Goal: Information Seeking & Learning: Find specific fact

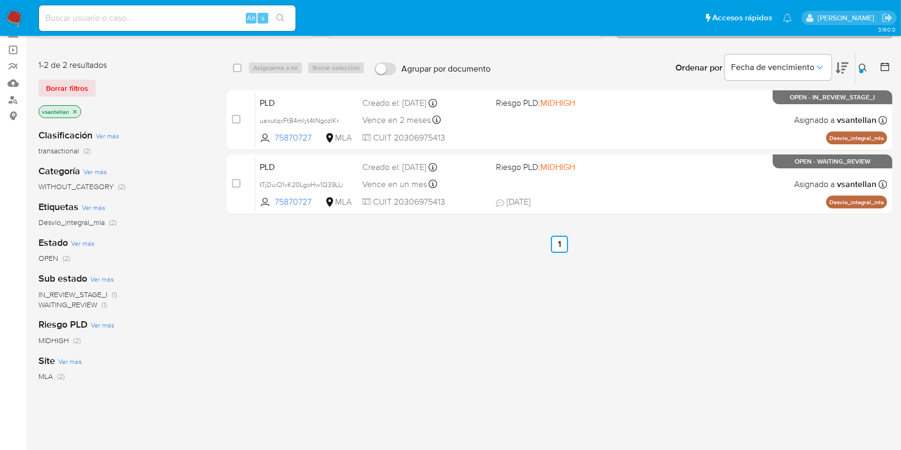
scroll to position [71, 0]
click at [865, 71] on button at bounding box center [865, 67] width 18 height 13
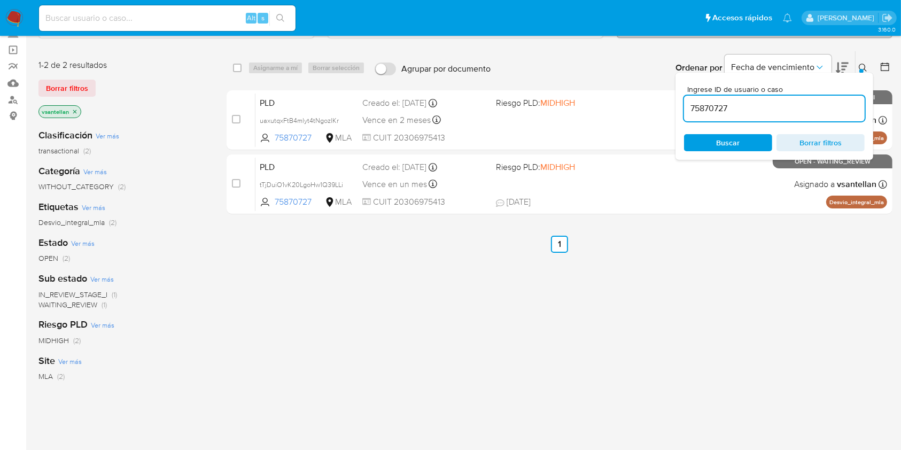
click at [798, 102] on input "75870727" at bounding box center [774, 109] width 181 height 14
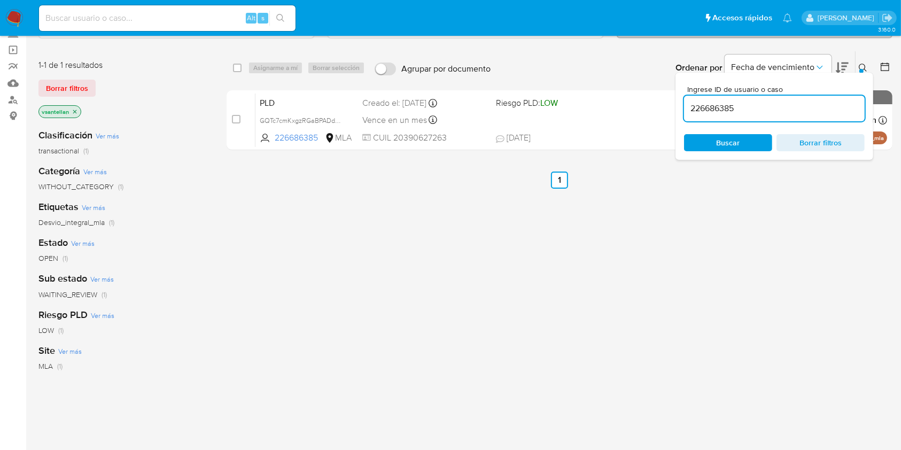
click at [864, 65] on icon at bounding box center [863, 68] width 9 height 9
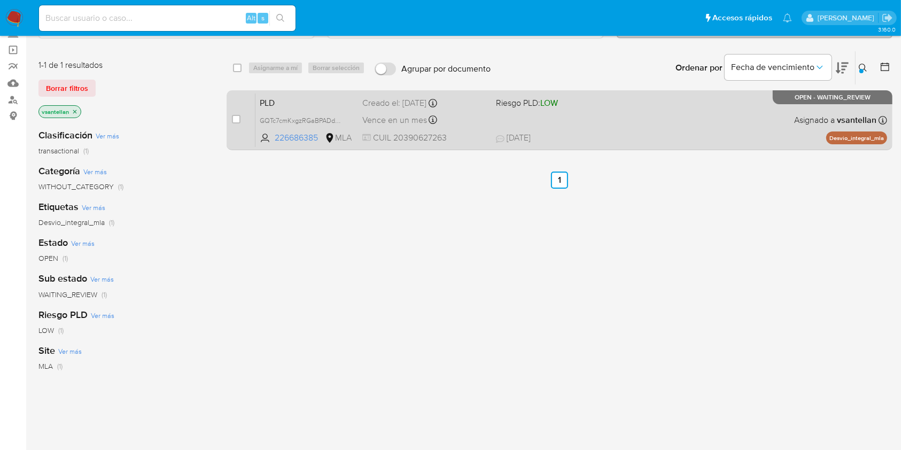
click at [788, 113] on div "PLD GQTc7cmKxgzRGaBPADdC6nuD 226686385 MLA Riesgo PLD: LOW Creado el: 12/08/202…" at bounding box center [572, 120] width 632 height 54
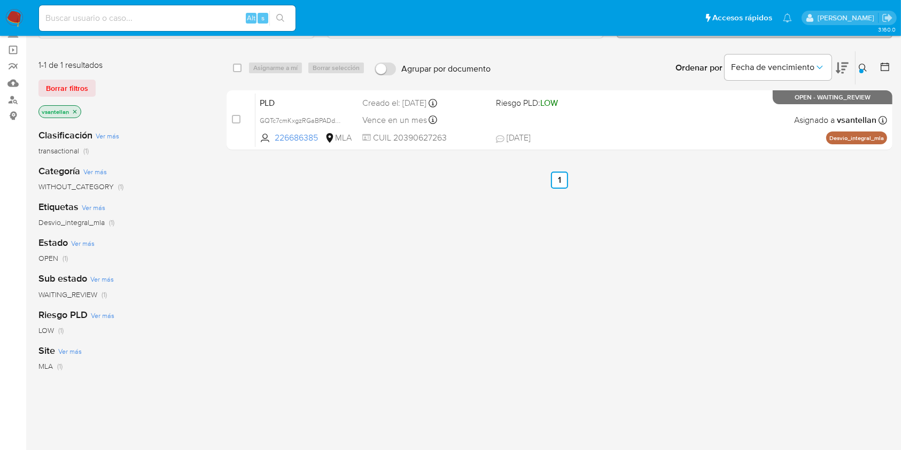
click at [864, 71] on icon at bounding box center [863, 68] width 9 height 9
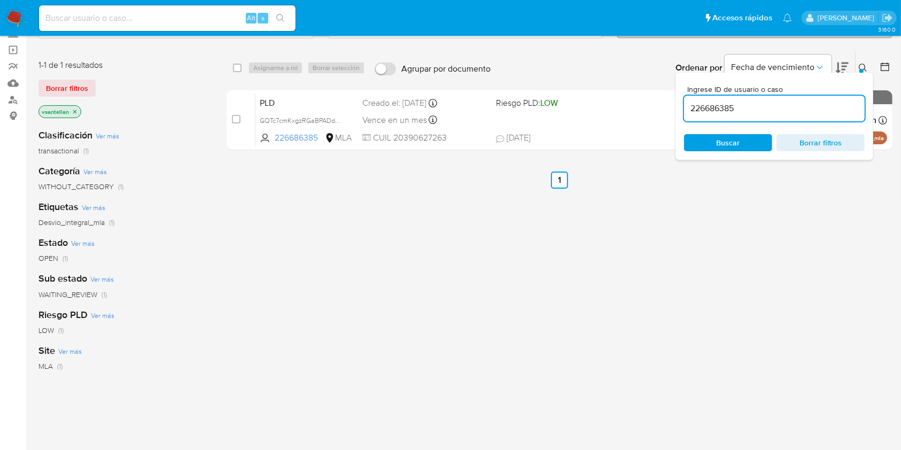
click at [793, 114] on input "226686385" at bounding box center [774, 109] width 181 height 14
click at [864, 66] on icon at bounding box center [863, 68] width 9 height 9
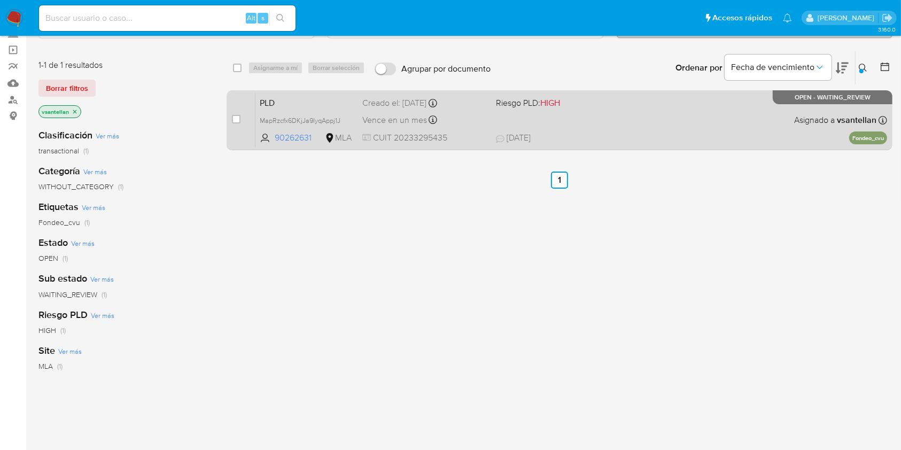
click at [701, 115] on div "PLD MapRzcfx6DKjJa9IyqAppj1J 90262631 MLA Riesgo PLD: HIGH Creado el: 12/08/202…" at bounding box center [572, 120] width 632 height 54
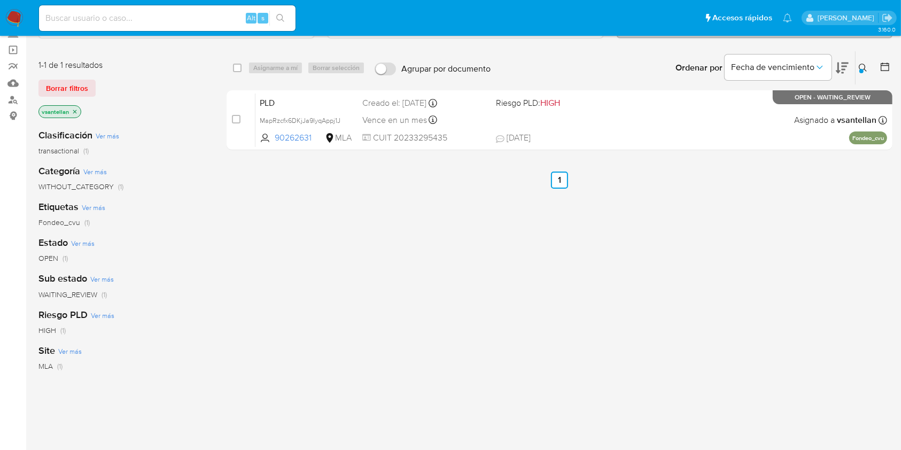
click at [860, 65] on icon at bounding box center [863, 68] width 9 height 9
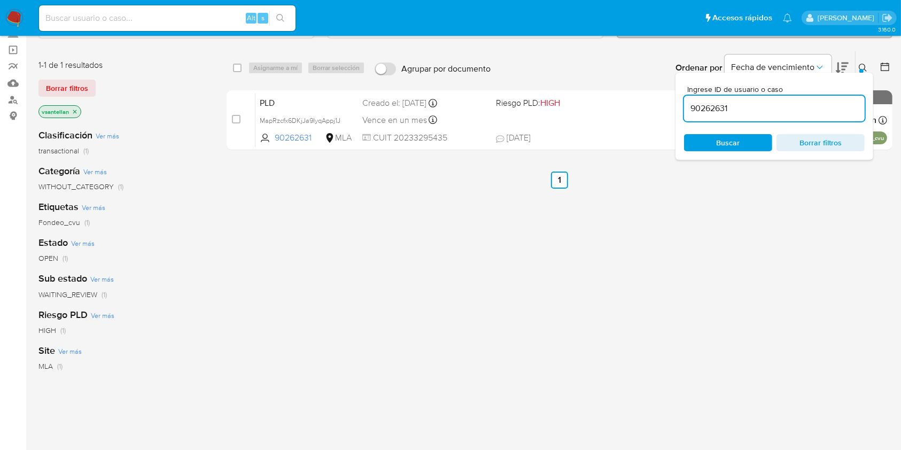
click at [783, 113] on input "90262631" at bounding box center [774, 109] width 181 height 14
type input "75870727"
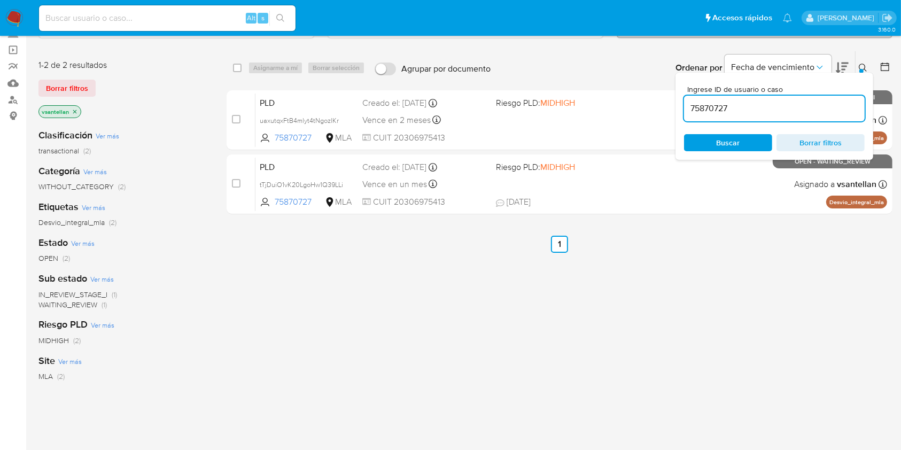
click at [860, 66] on icon at bounding box center [863, 68] width 9 height 9
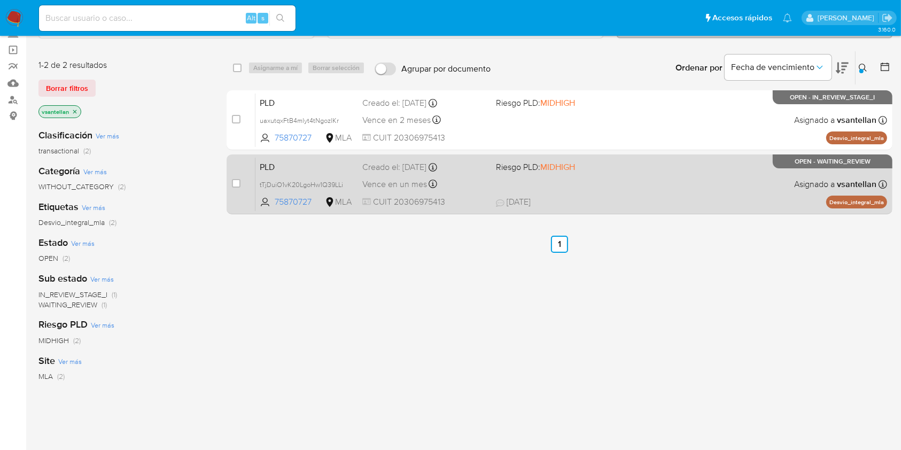
click at [729, 189] on div "PLD tTjDuiO1vK20LgoHw1Q39LLi 75870727 MLA Riesgo PLD: MIDHIGH Creado el: 12/08/…" at bounding box center [572, 184] width 632 height 54
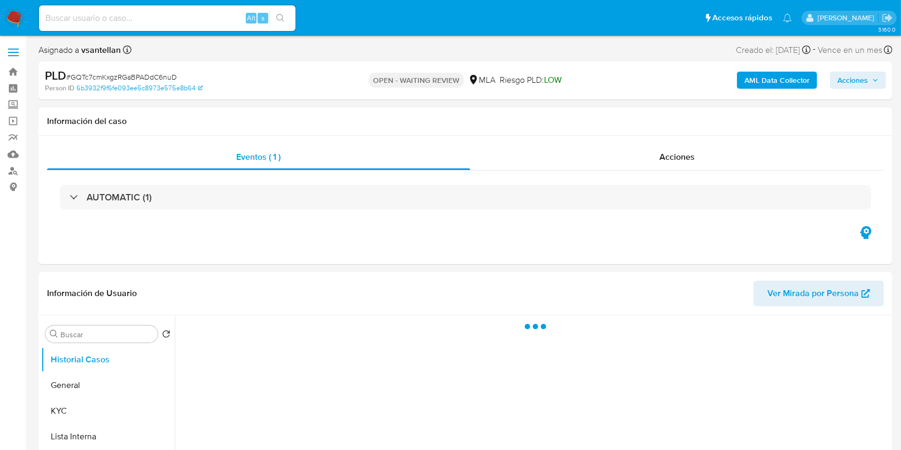
select select "10"
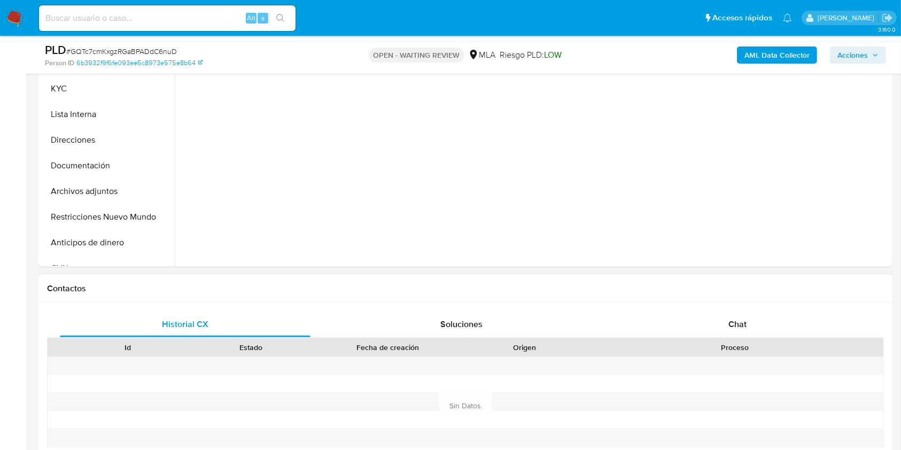
scroll to position [356, 0]
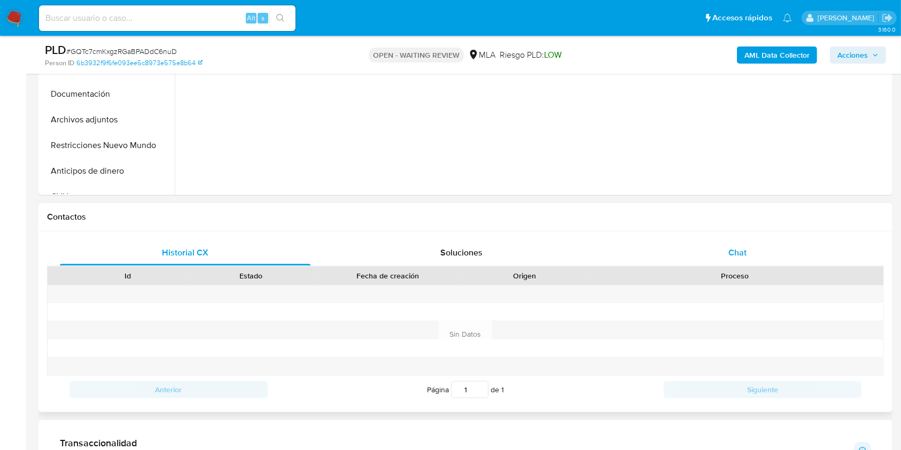
click at [748, 248] on div "Chat" at bounding box center [738, 253] width 251 height 26
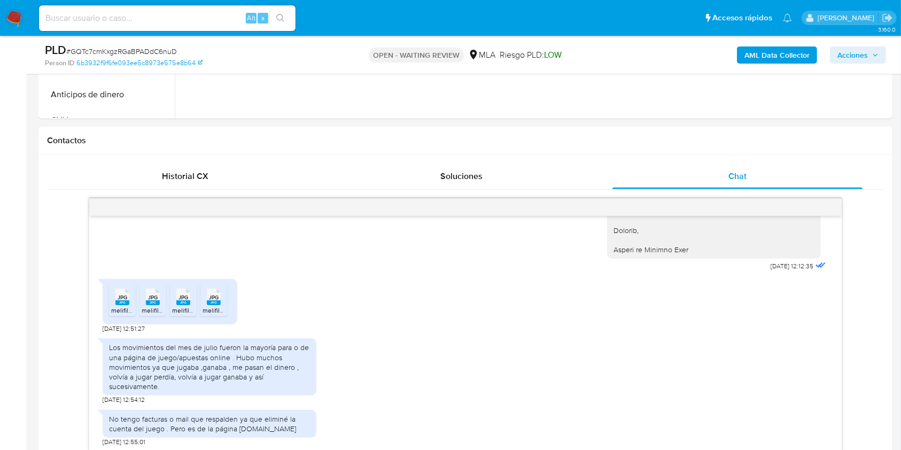
scroll to position [483, 0]
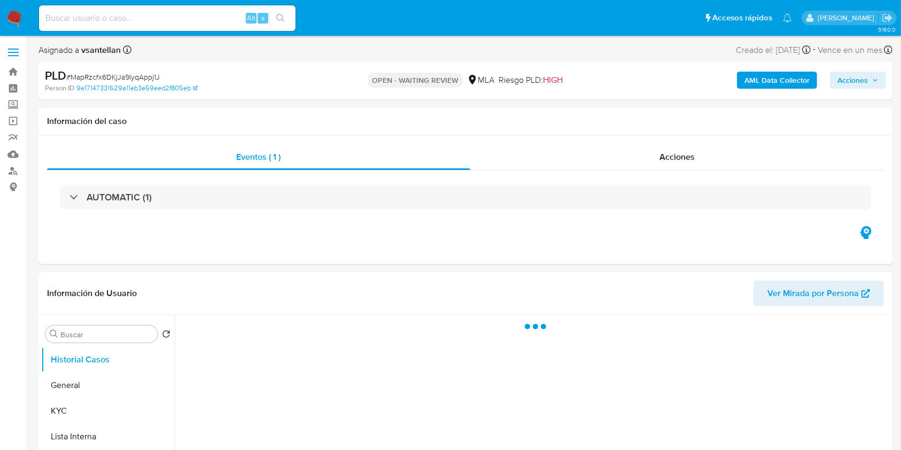
scroll to position [76, 0]
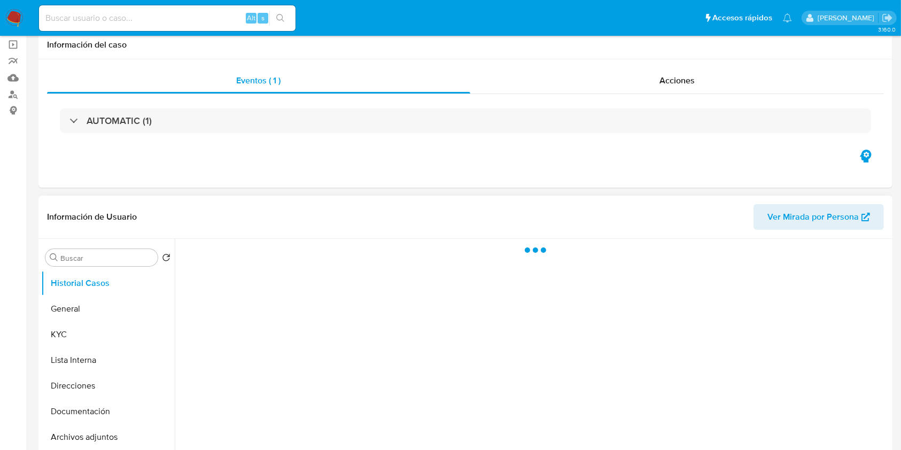
select select "10"
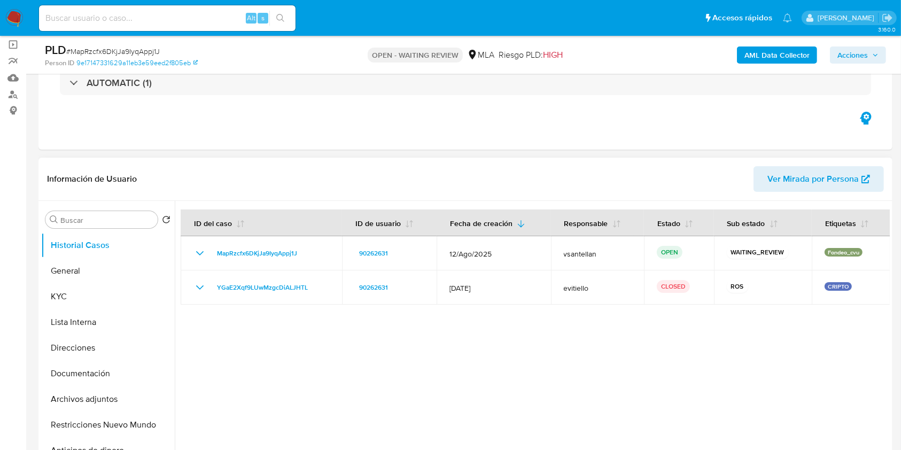
scroll to position [169, 0]
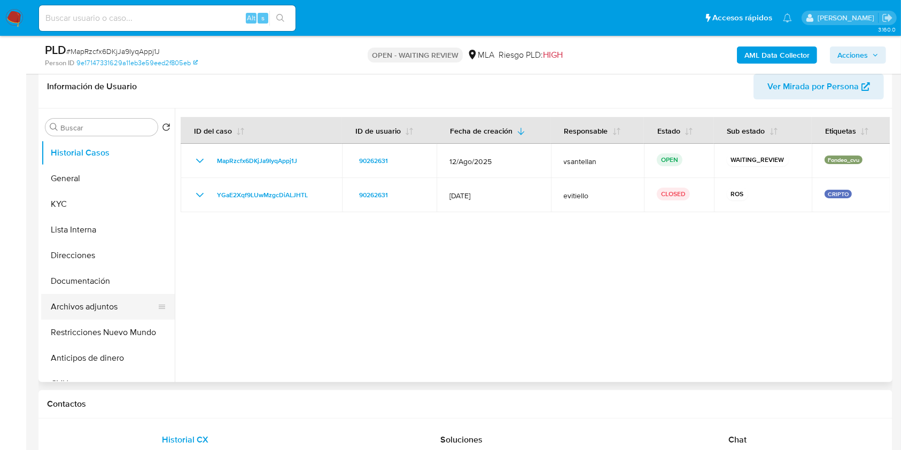
click at [111, 312] on button "Archivos adjuntos" at bounding box center [103, 307] width 125 height 26
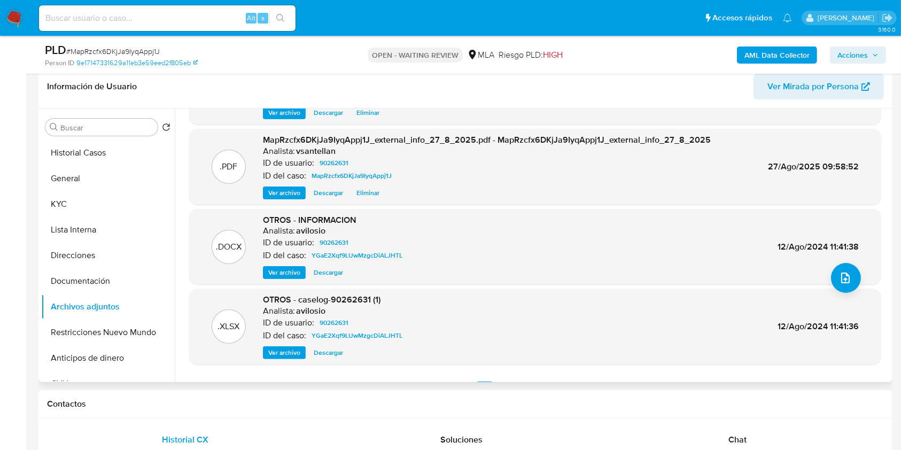
scroll to position [90, 0]
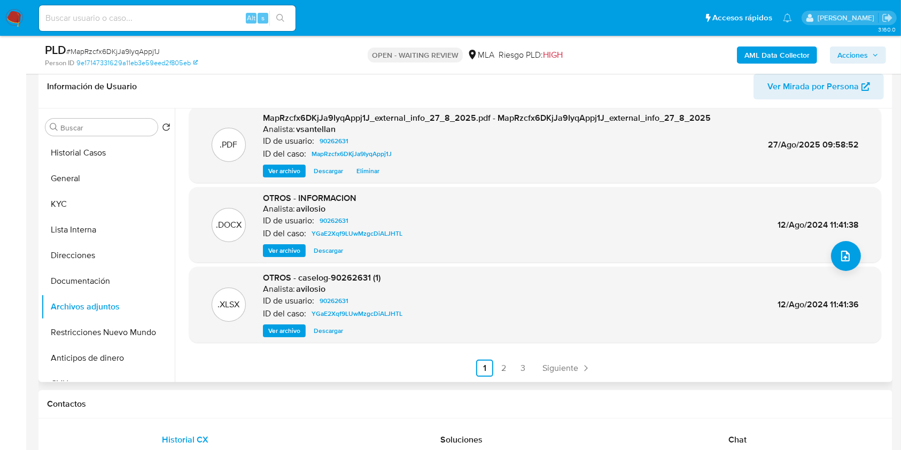
click at [336, 331] on span "Descargar" at bounding box center [328, 331] width 29 height 11
click at [114, 326] on button "Restricciones Nuevo Mundo" at bounding box center [103, 333] width 125 height 26
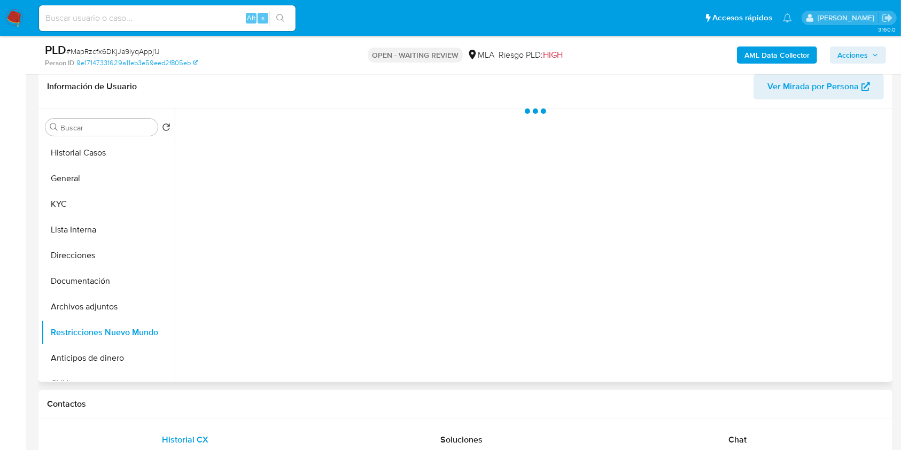
scroll to position [0, 0]
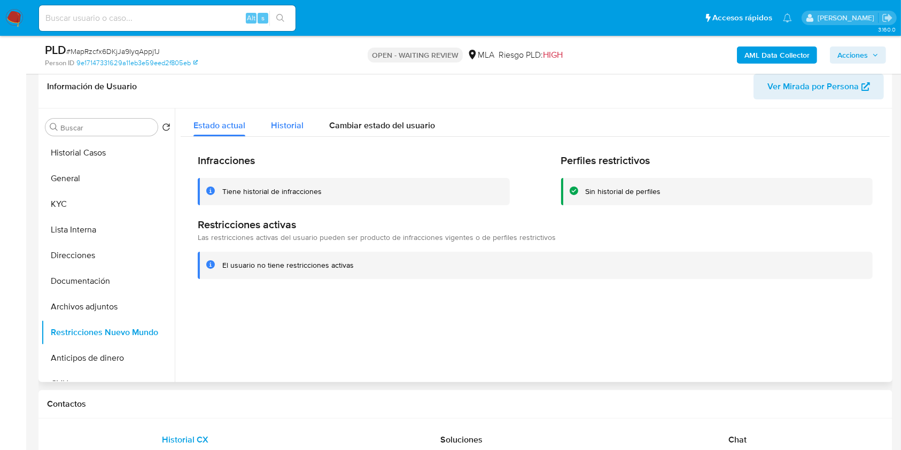
click at [291, 124] on span "Historial" at bounding box center [287, 125] width 33 height 12
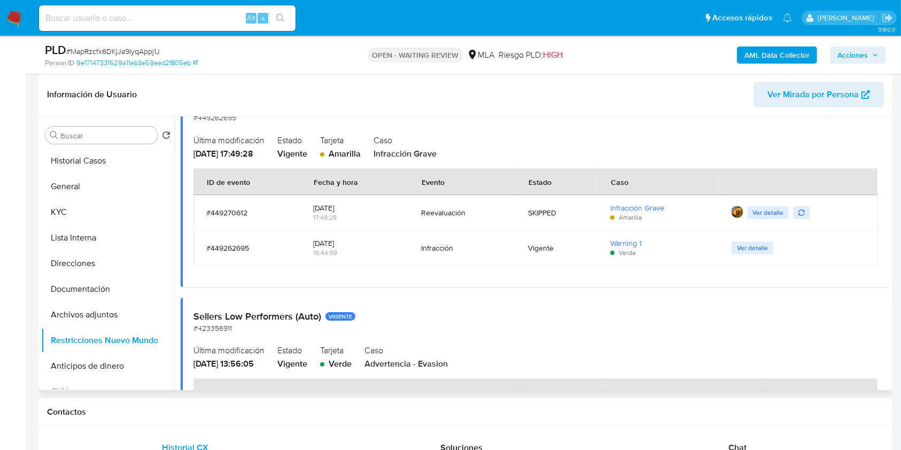
scroll to position [127, 0]
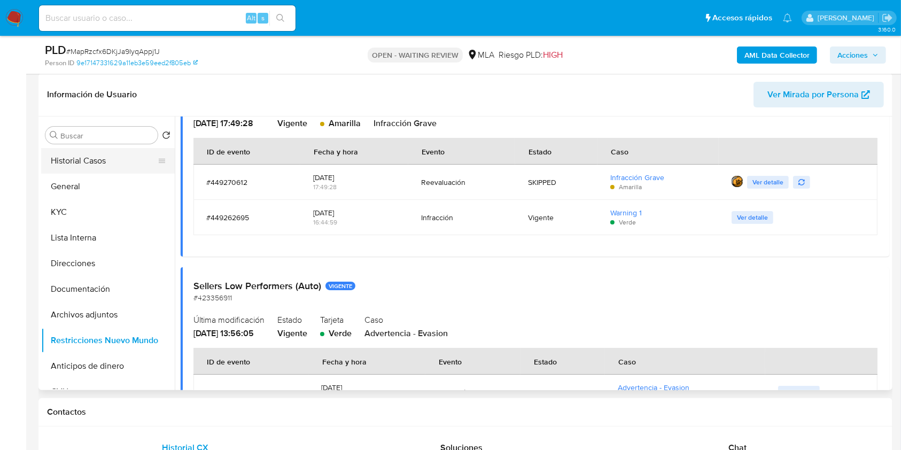
click at [115, 156] on button "Historial Casos" at bounding box center [103, 161] width 125 height 26
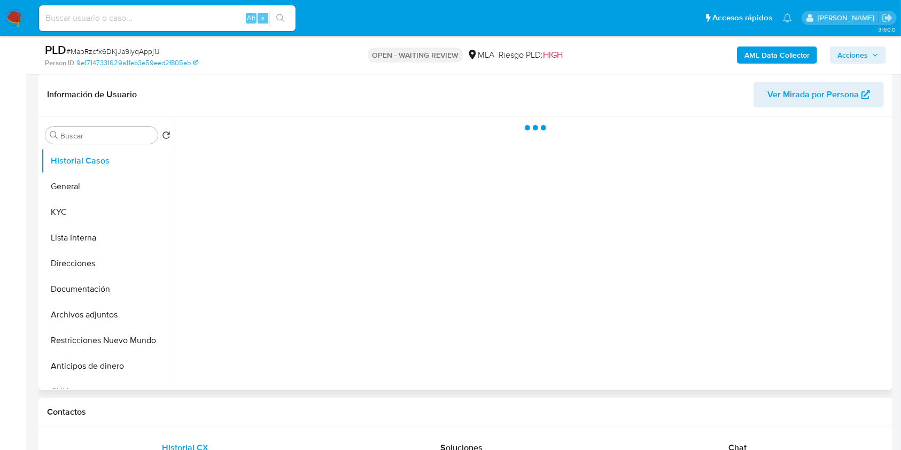
scroll to position [0, 0]
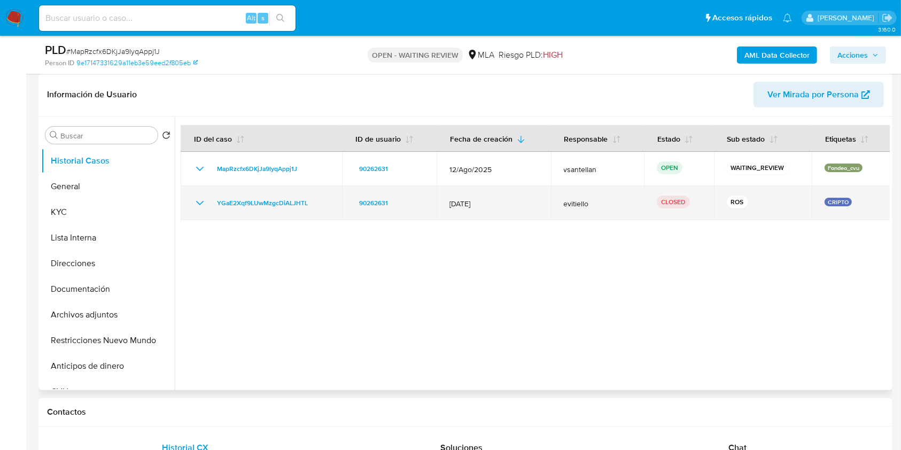
click at [198, 199] on icon "Mostrar/Ocultar" at bounding box center [200, 203] width 13 height 13
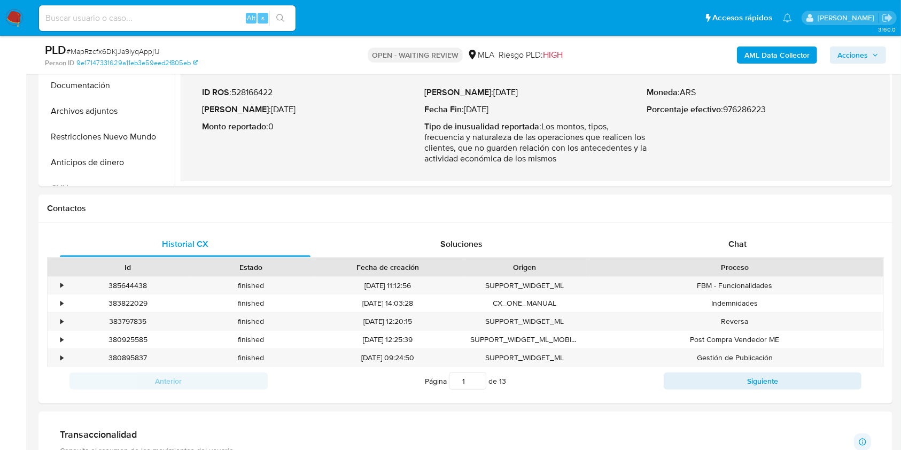
scroll to position [446, 0]
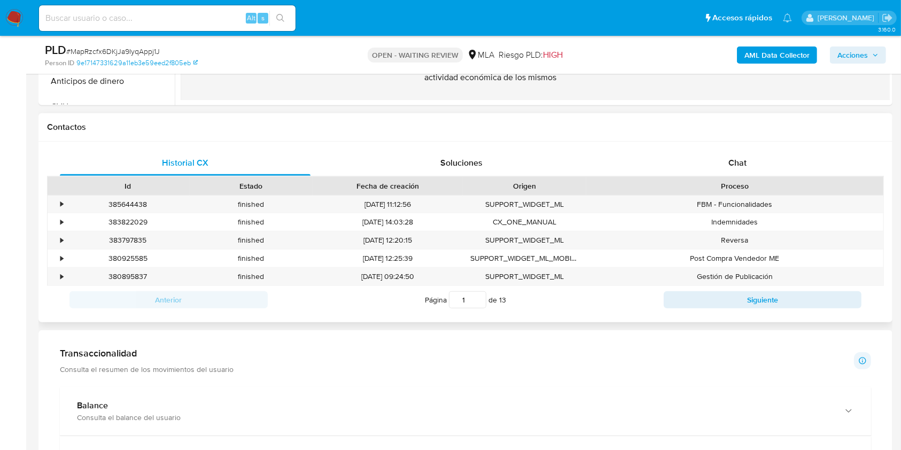
click at [778, 148] on div "Historial CX Soluciones Chat Id Estado Fecha de creación Origen Proceso • 38564…" at bounding box center [465, 232] width 854 height 181
click at [779, 154] on div "Chat" at bounding box center [738, 163] width 251 height 26
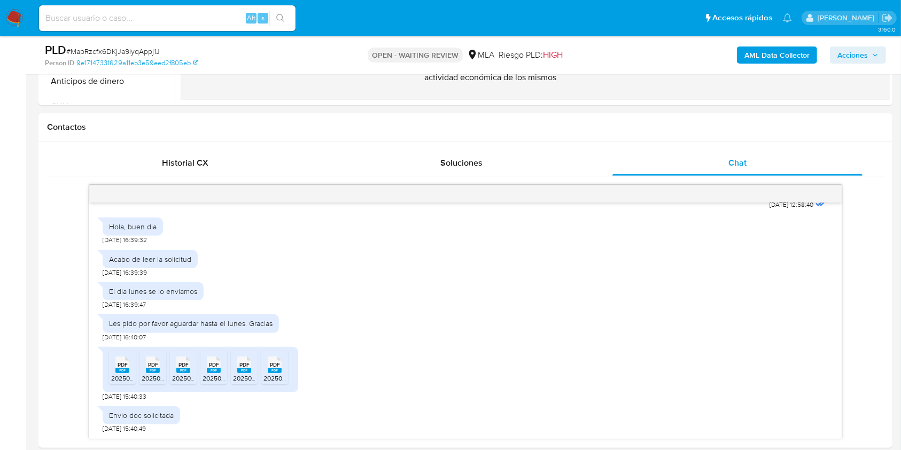
scroll to position [486, 0]
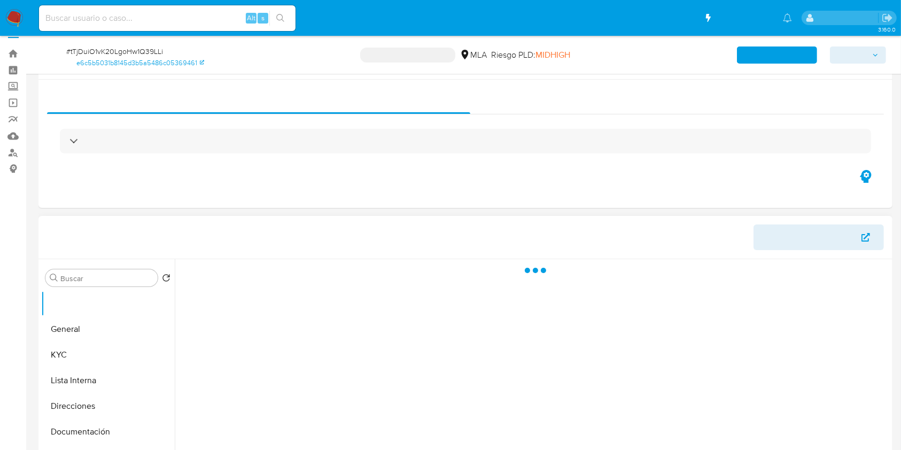
scroll to position [71, 0]
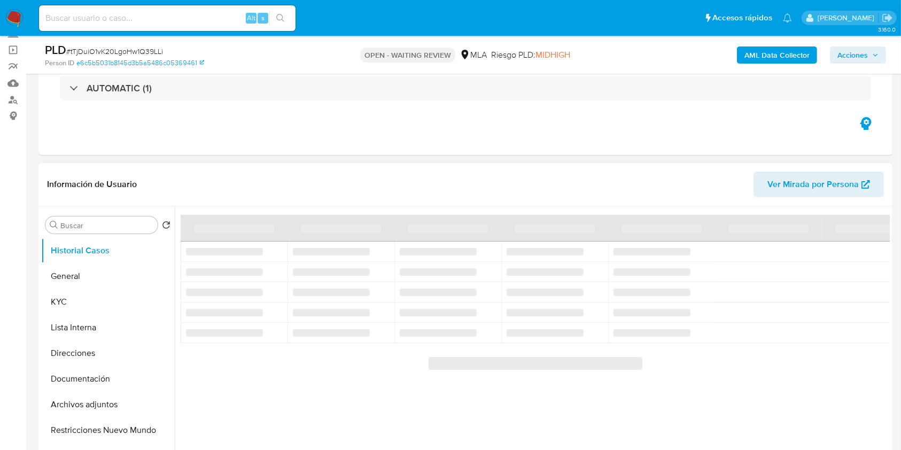
select select "10"
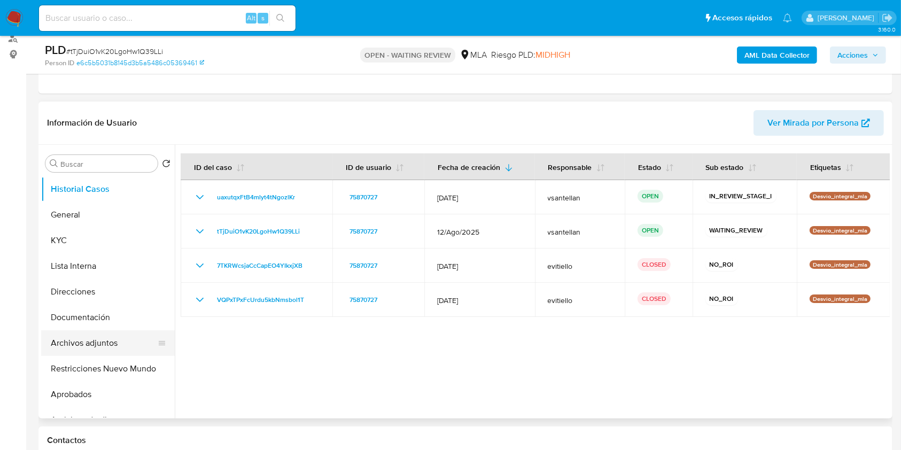
scroll to position [142, 0]
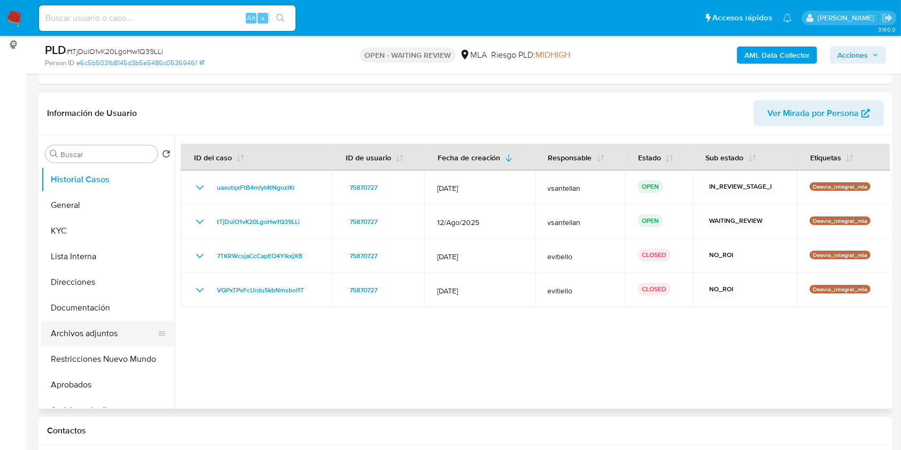
click at [106, 327] on button "Archivos adjuntos" at bounding box center [103, 334] width 125 height 26
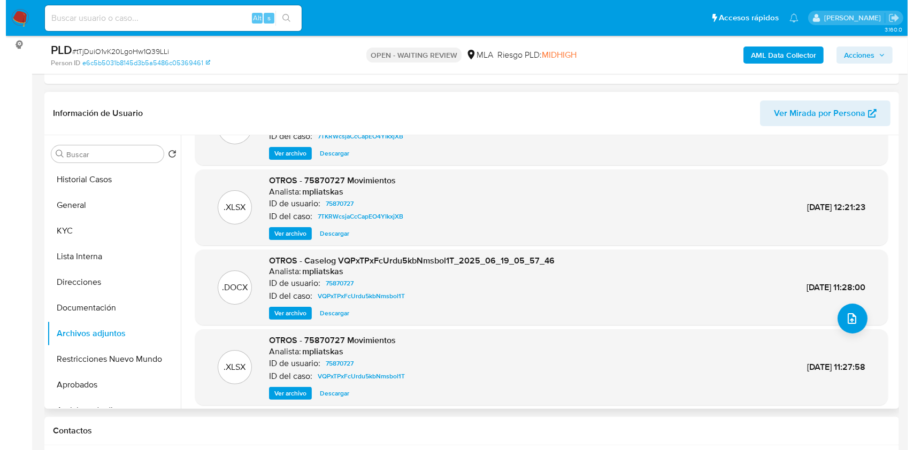
scroll to position [71, 0]
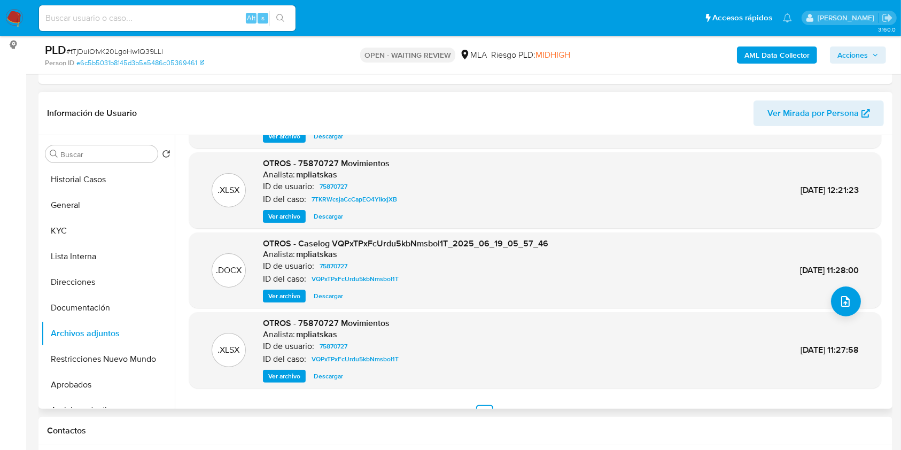
click at [294, 297] on span "Ver archivo" at bounding box center [284, 296] width 32 height 11
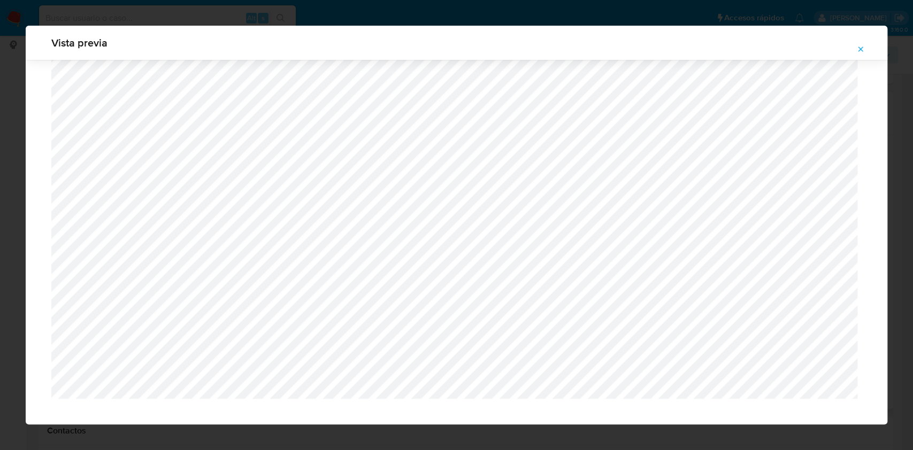
scroll to position [2772, 0]
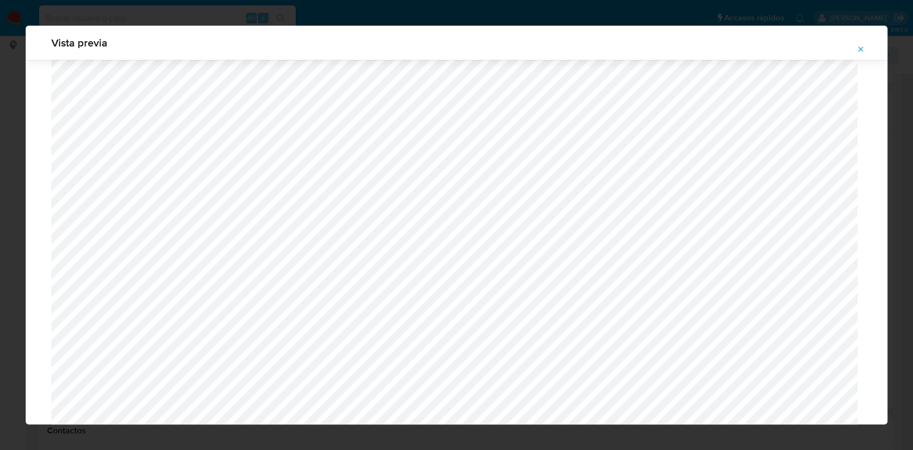
click at [861, 48] on icon "Attachment preview" at bounding box center [860, 49] width 9 height 9
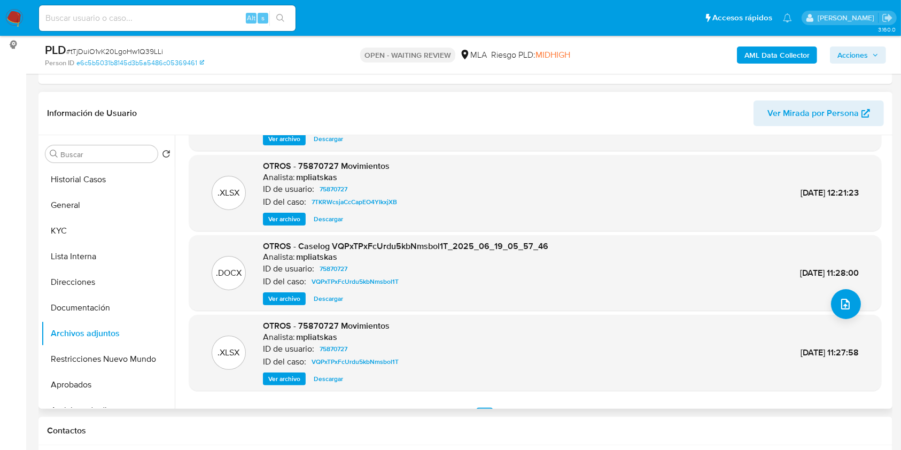
scroll to position [90, 0]
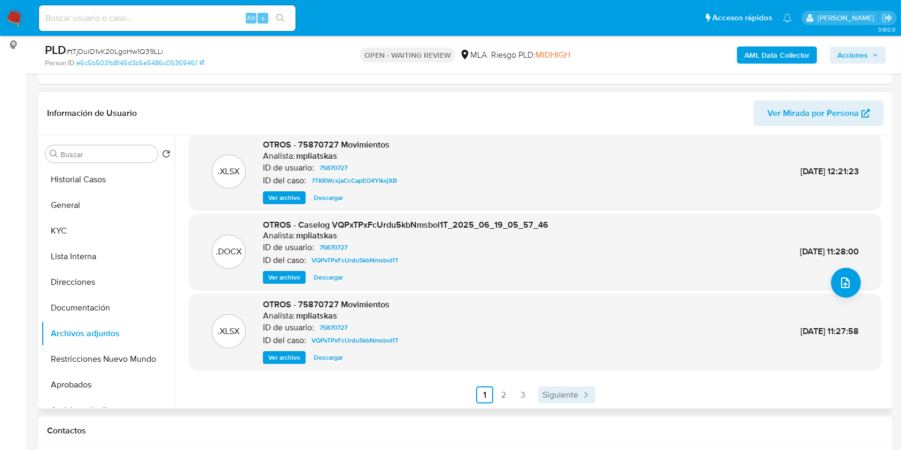
click at [565, 393] on span "Siguiente" at bounding box center [561, 395] width 36 height 9
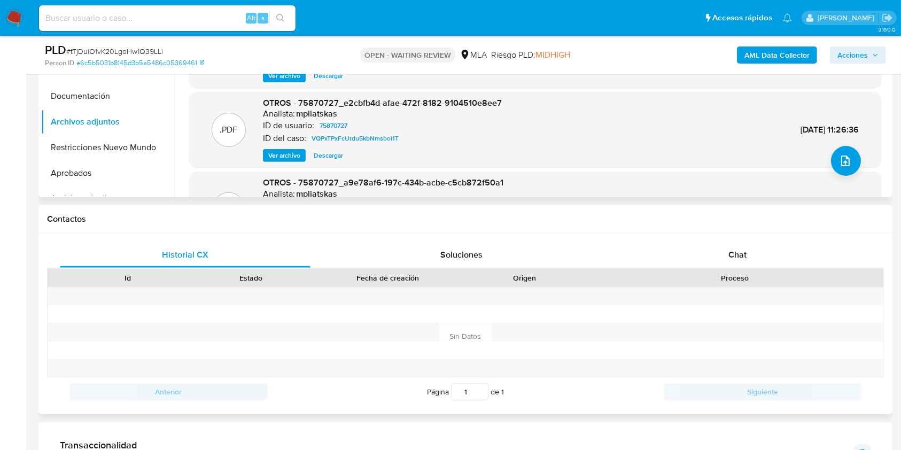
scroll to position [428, 0]
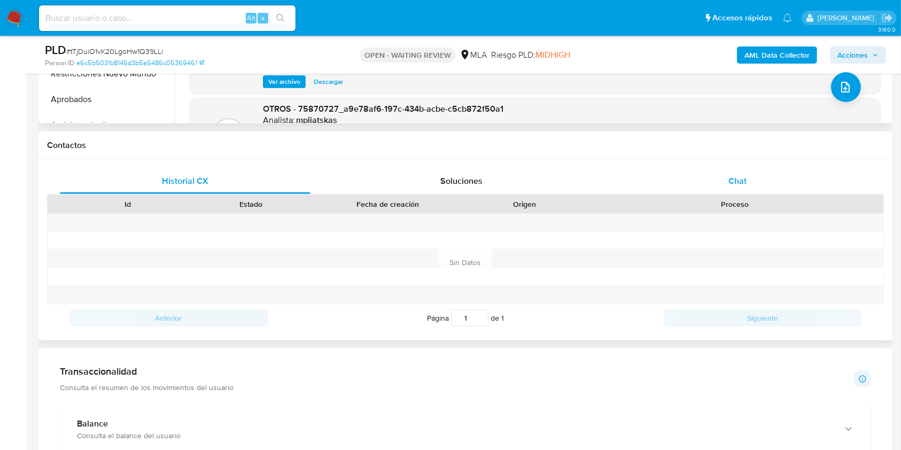
click at [764, 169] on div "Chat" at bounding box center [738, 181] width 251 height 26
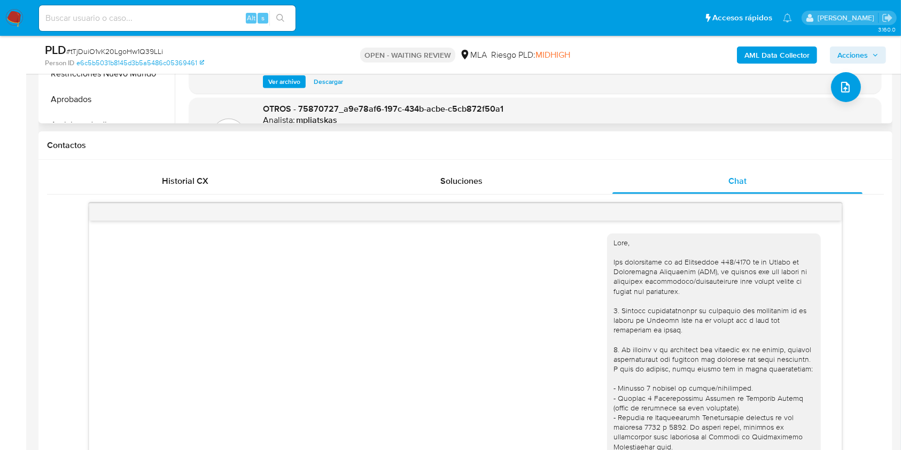
scroll to position [843, 0]
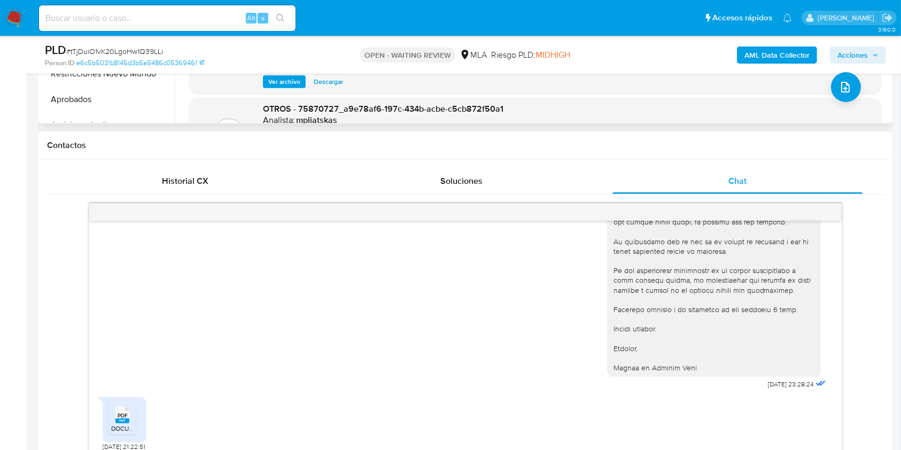
click at [122, 428] on span "DOCUMENTACION RESPALDO MOVIMIENTOS.pdf" at bounding box center [182, 428] width 143 height 9
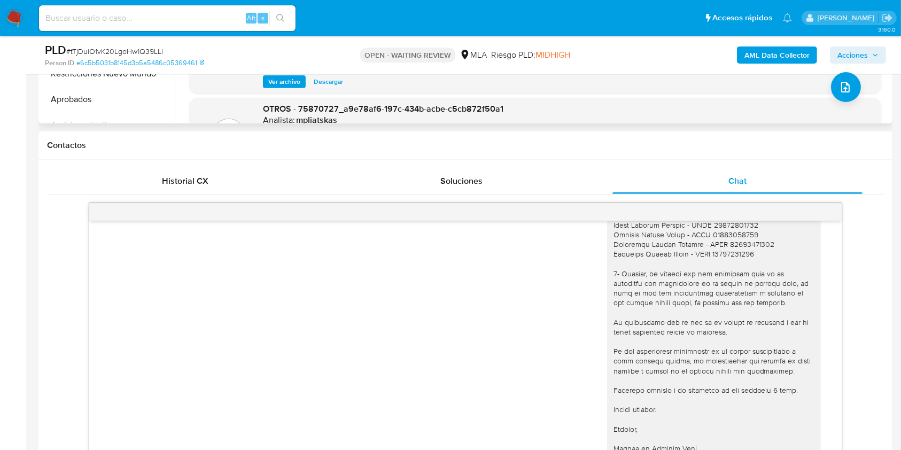
scroll to position [71, 0]
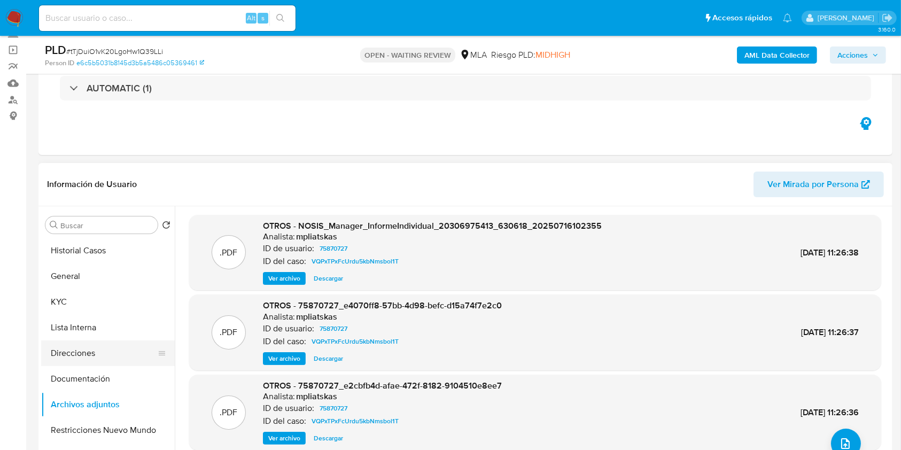
click at [78, 357] on button "Direcciones" at bounding box center [103, 354] width 125 height 26
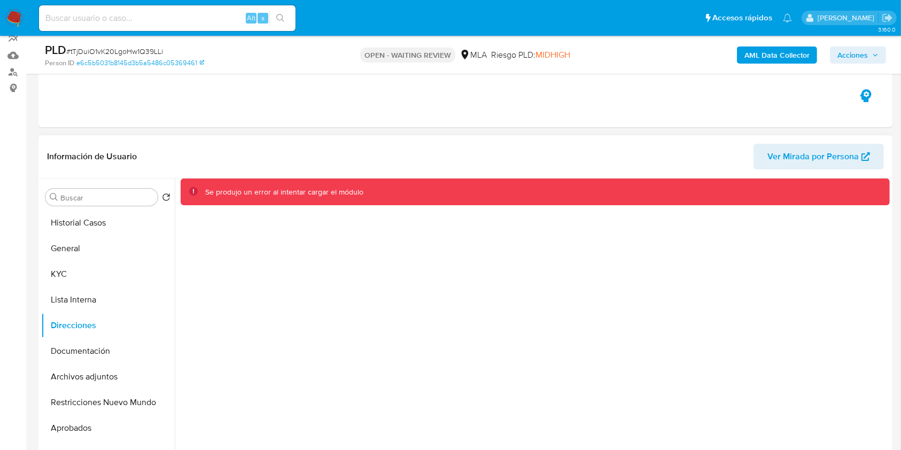
scroll to position [142, 0]
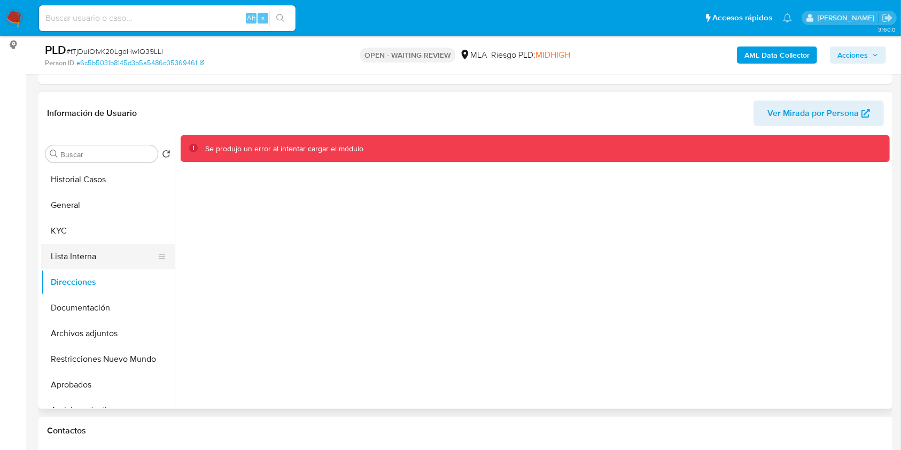
drag, startPoint x: 73, startPoint y: 239, endPoint x: 78, endPoint y: 246, distance: 8.6
click at [73, 238] on button "KYC" at bounding box center [108, 231] width 134 height 26
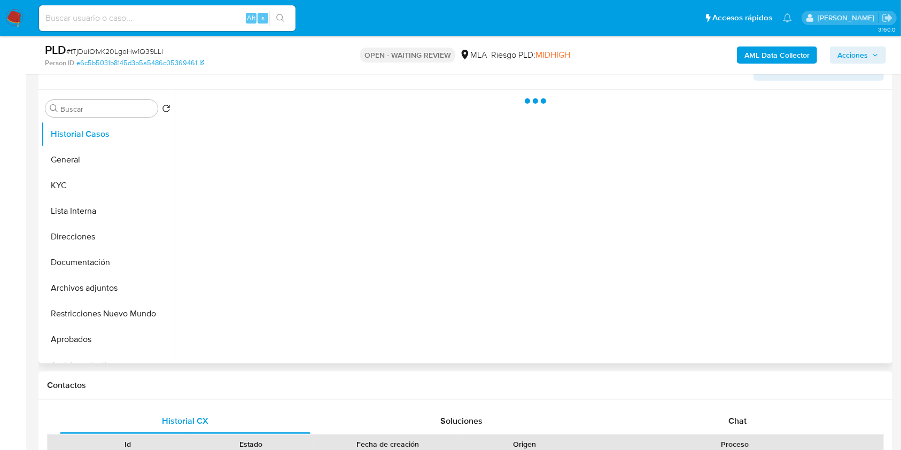
scroll to position [214, 0]
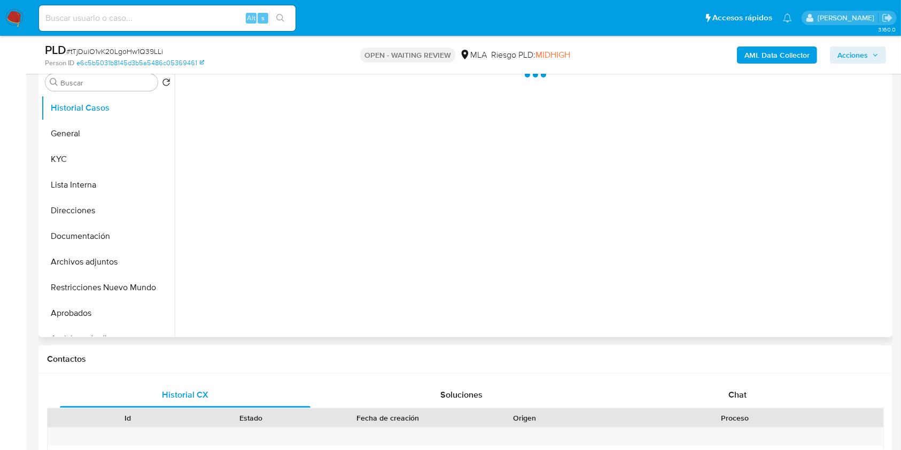
drag, startPoint x: 119, startPoint y: 209, endPoint x: 304, endPoint y: 223, distance: 185.0
click at [119, 210] on button "Direcciones" at bounding box center [108, 211] width 134 height 26
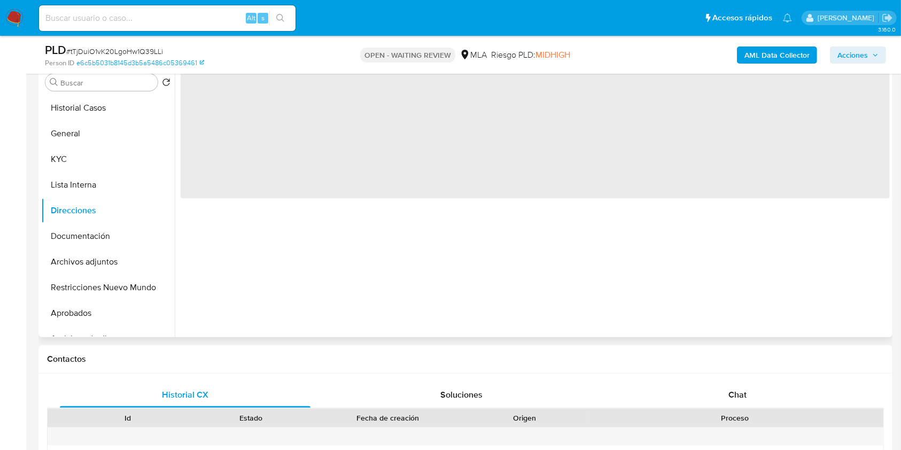
select select "10"
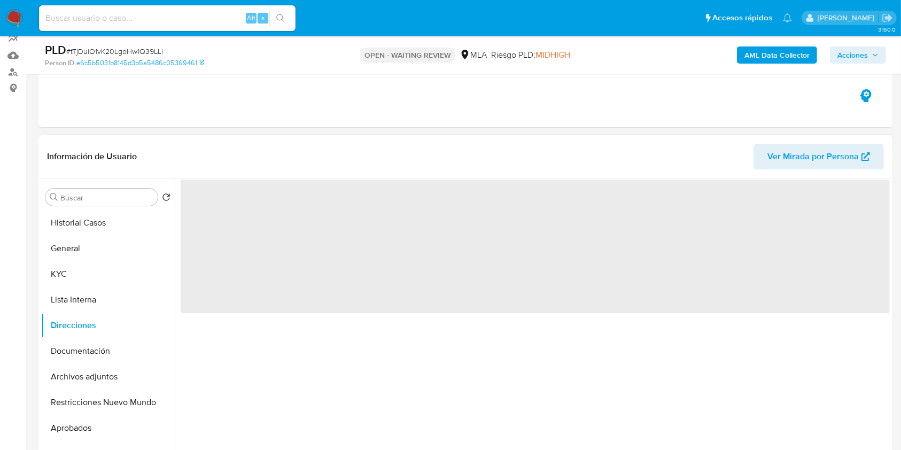
scroll to position [142, 0]
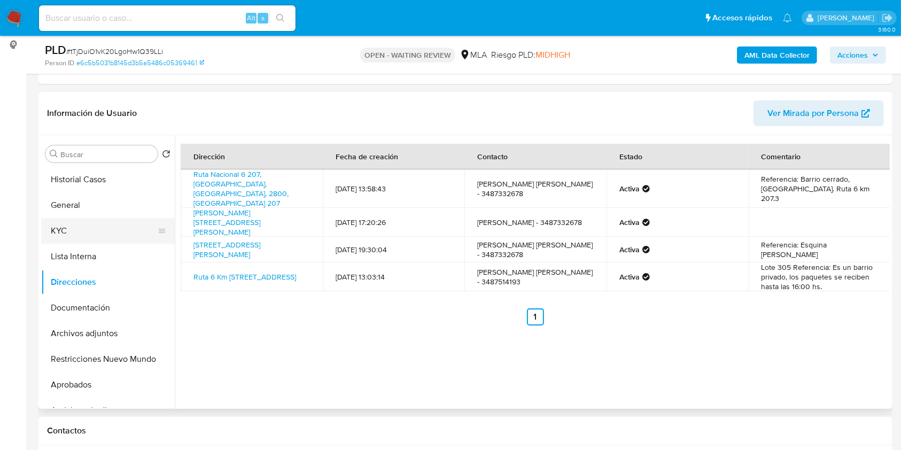
click at [111, 237] on button "KYC" at bounding box center [103, 231] width 125 height 26
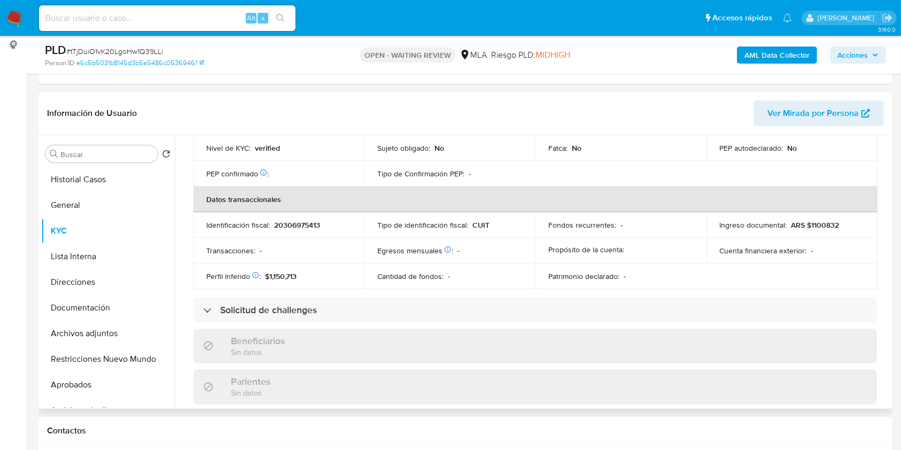
scroll to position [537, 0]
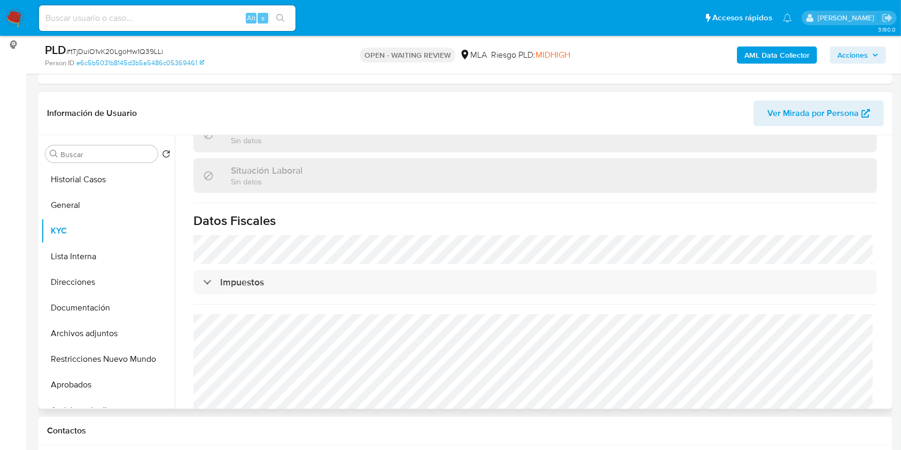
click at [124, 331] on button "Archivos adjuntos" at bounding box center [108, 334] width 134 height 26
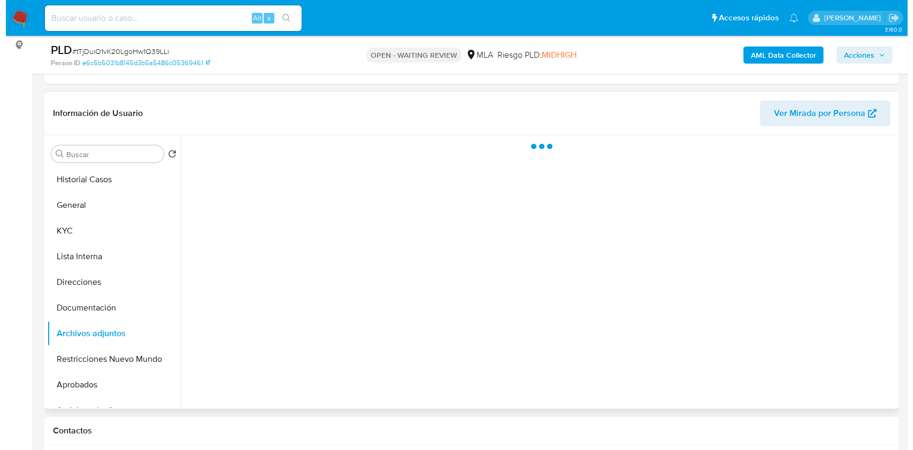
scroll to position [0, 0]
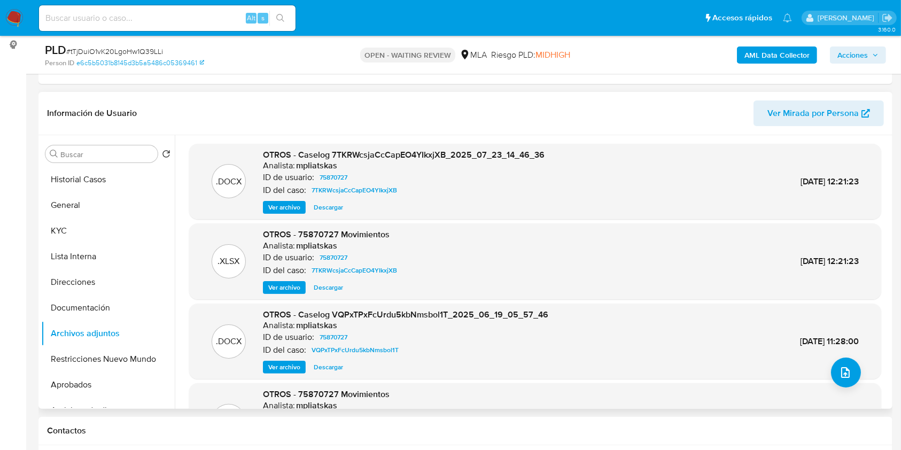
click at [280, 369] on span "Ver archivo" at bounding box center [284, 367] width 32 height 11
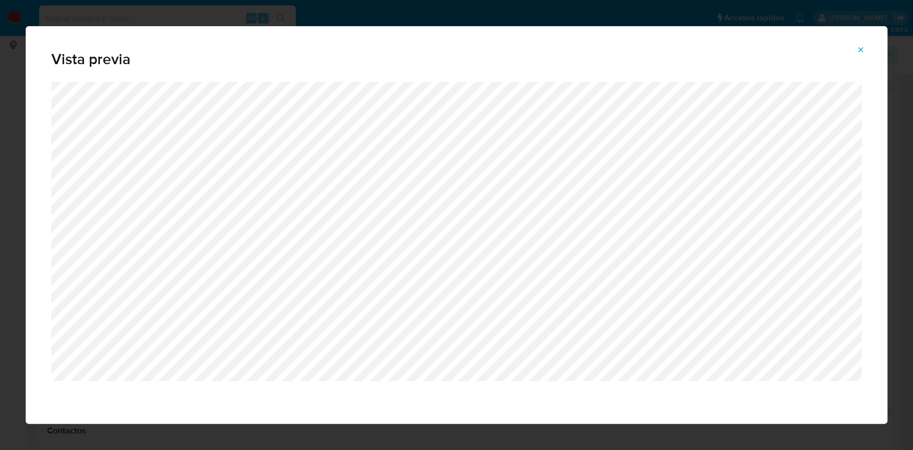
click at [862, 48] on icon "Attachment preview" at bounding box center [860, 49] width 5 height 5
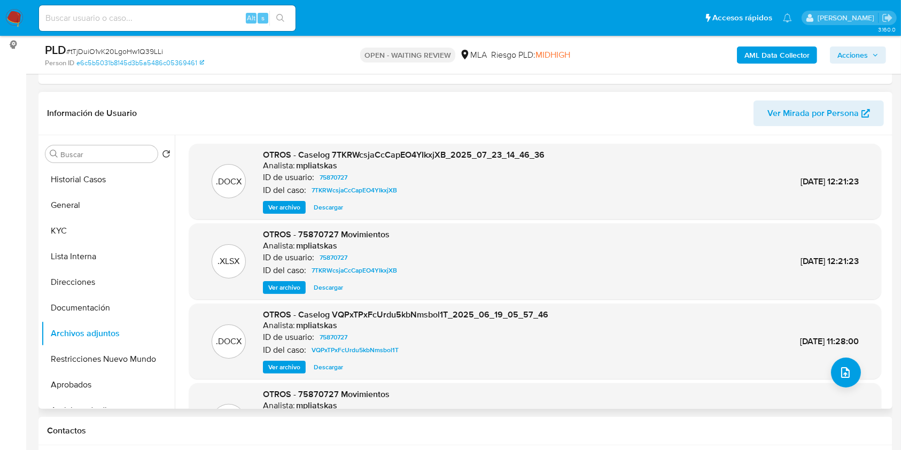
click at [274, 202] on span "Ver archivo" at bounding box center [284, 207] width 32 height 11
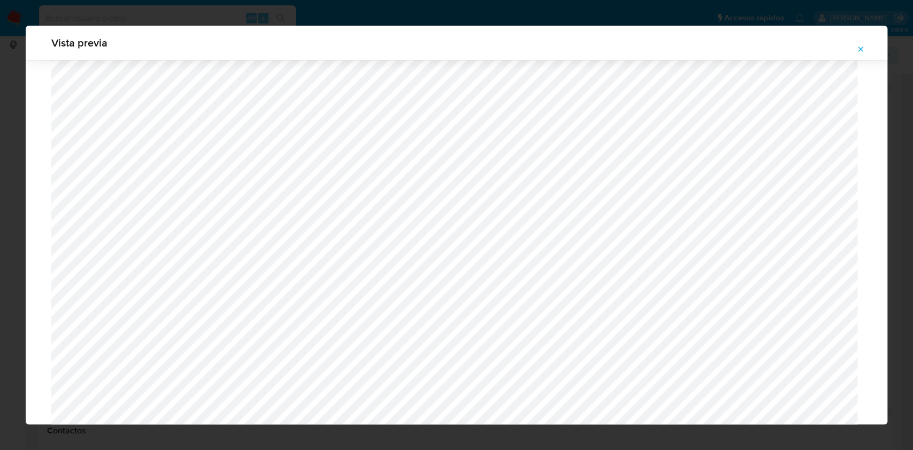
scroll to position [1176, 0]
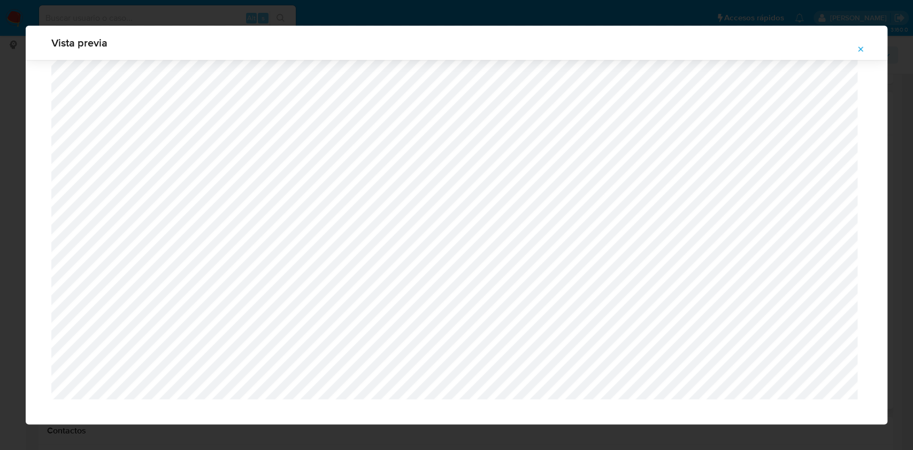
click at [860, 49] on icon "Attachment preview" at bounding box center [860, 49] width 9 height 9
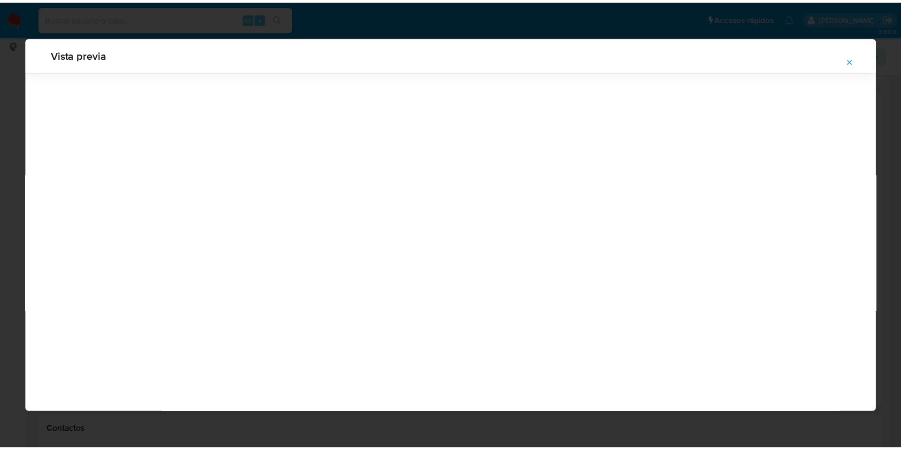
scroll to position [0, 0]
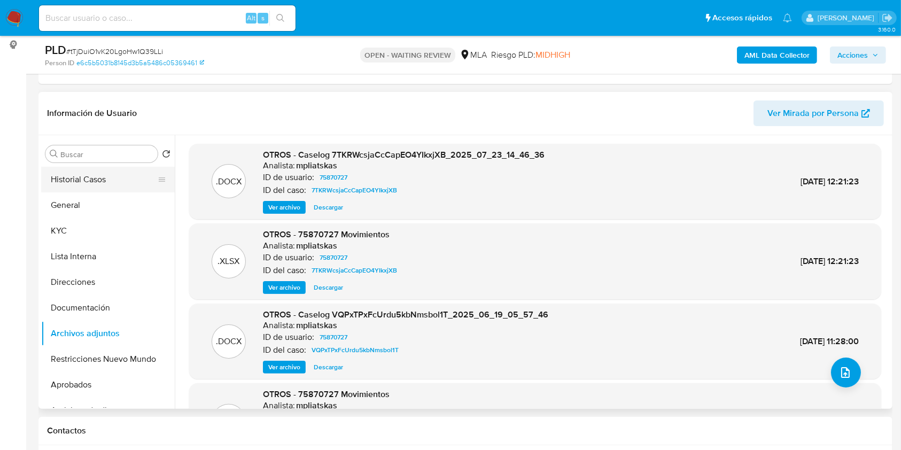
click at [111, 182] on button "Historial Casos" at bounding box center [103, 180] width 125 height 26
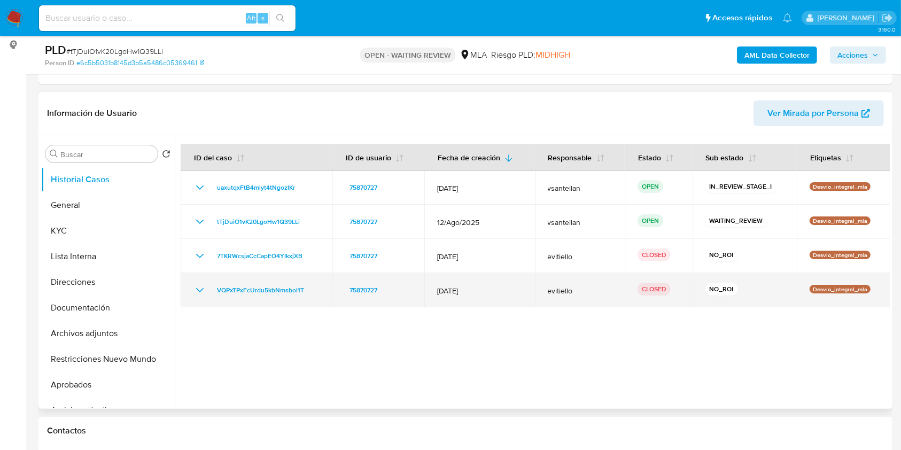
drag, startPoint x: 308, startPoint y: 293, endPoint x: 212, endPoint y: 296, distance: 96.8
click at [212, 296] on div "VQPxTPxFcUrdu5kbNmsbol1T" at bounding box center [257, 290] width 126 height 13
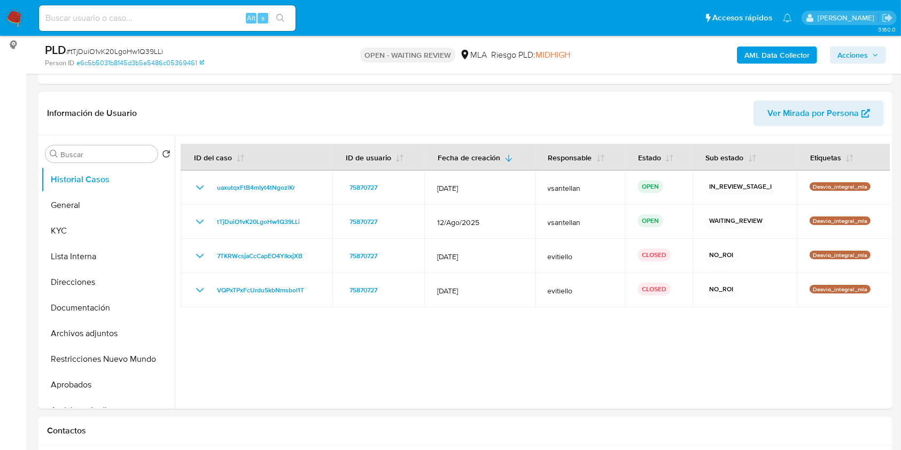
click at [190, 12] on input at bounding box center [167, 18] width 257 height 14
paste input "97119083"
type input "97119083"
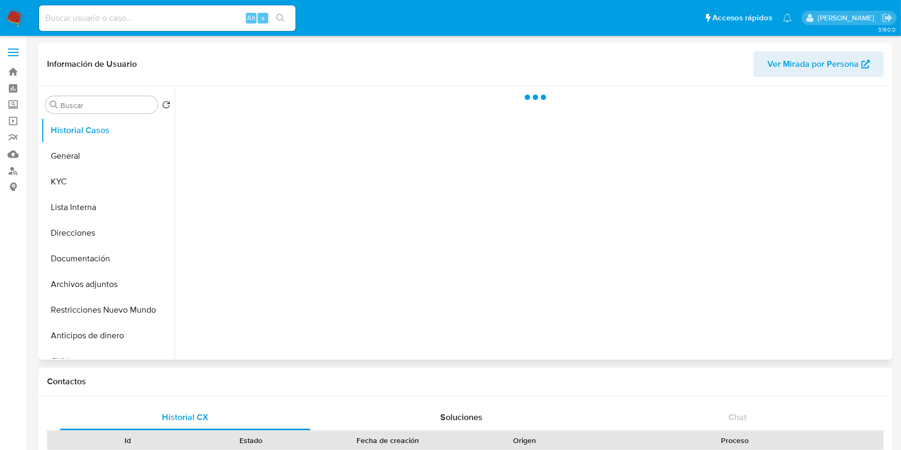
select select "10"
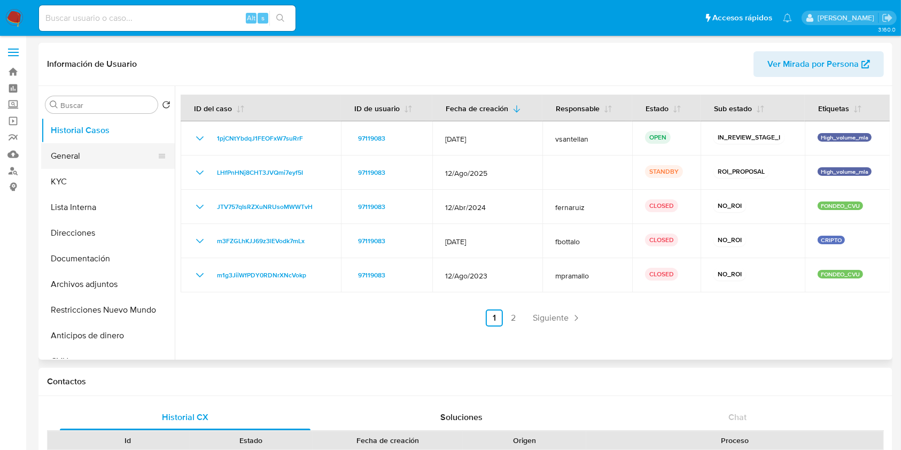
click at [90, 163] on button "General" at bounding box center [103, 156] width 125 height 26
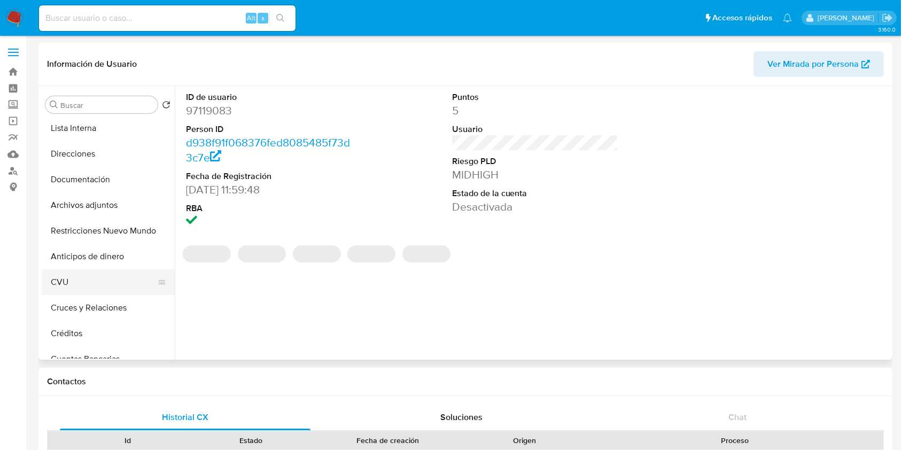
scroll to position [97, 0]
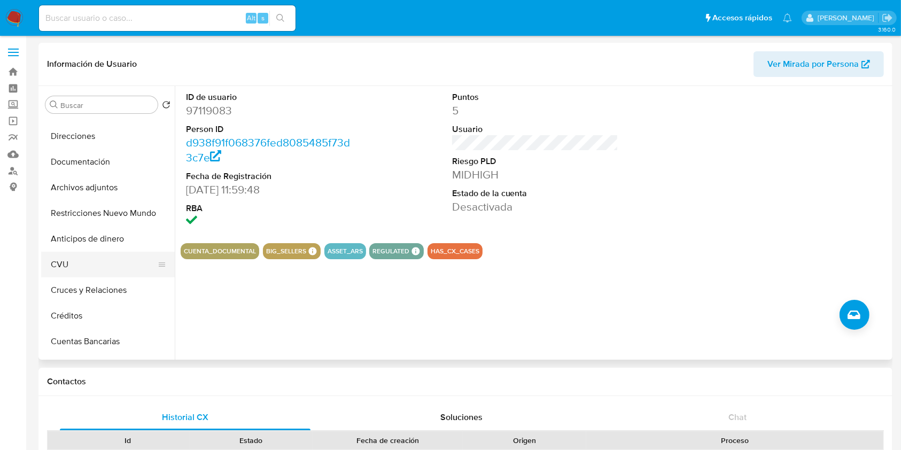
click at [79, 259] on button "CVU" at bounding box center [103, 265] width 125 height 26
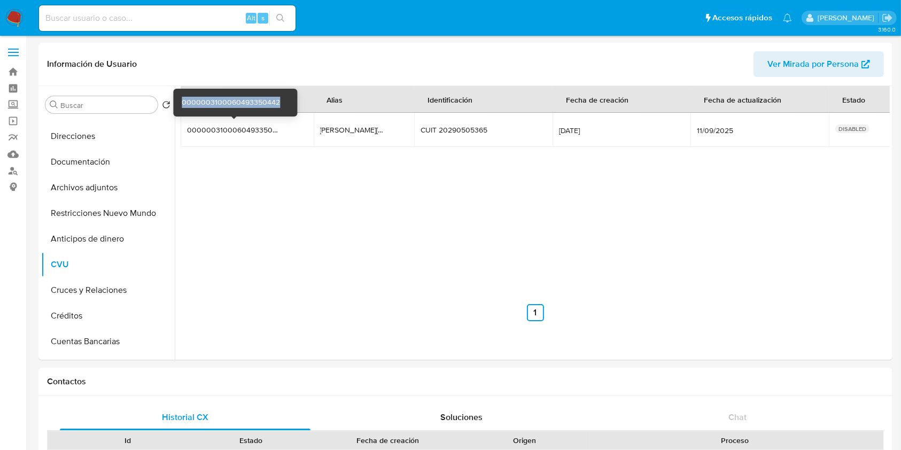
drag, startPoint x: 282, startPoint y: 104, endPoint x: 179, endPoint y: 101, distance: 103.8
click at [203, 130] on div "0000003100060493350442" at bounding box center [234, 130] width 94 height 10
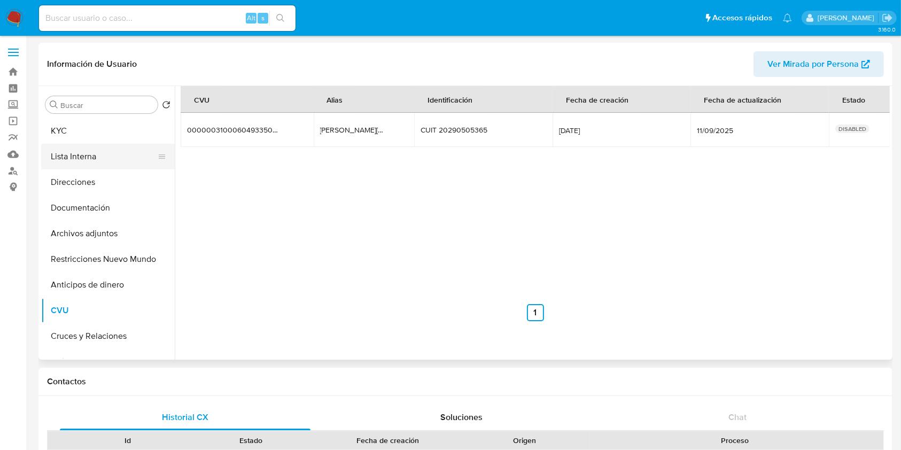
scroll to position [0, 0]
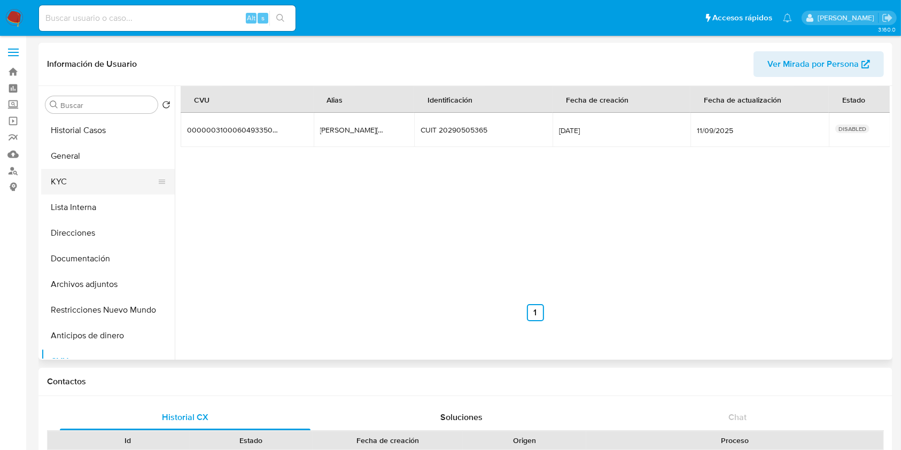
click at [85, 180] on button "KYC" at bounding box center [103, 182] width 125 height 26
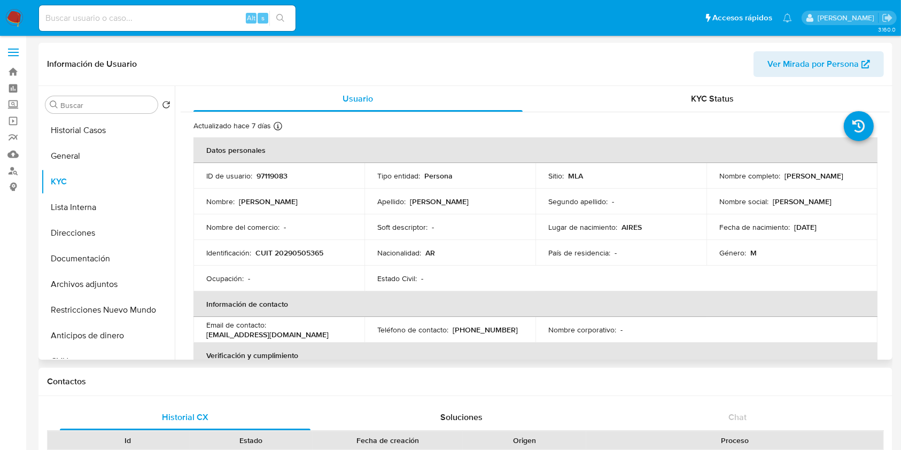
click at [314, 251] on p "CUIT 20290505365" at bounding box center [290, 253] width 68 height 10
copy p "20290505365"
click at [128, 252] on button "Documentación" at bounding box center [103, 259] width 125 height 26
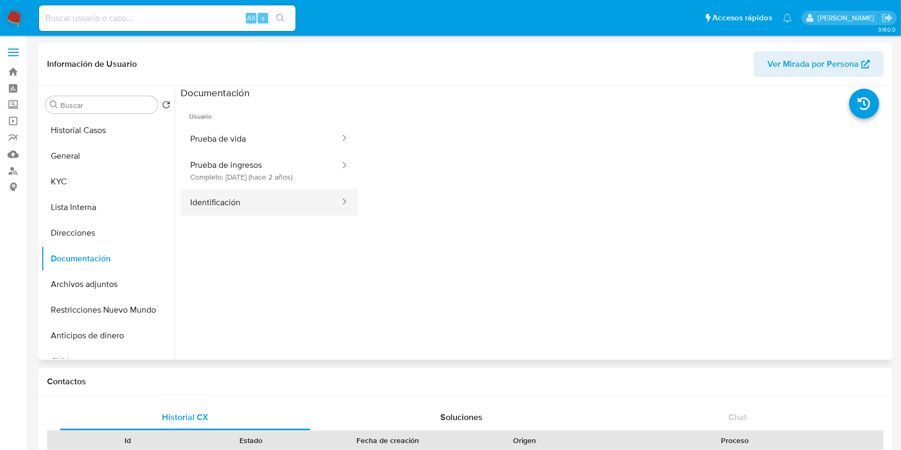
click at [300, 202] on button "Identificación" at bounding box center [261, 202] width 160 height 27
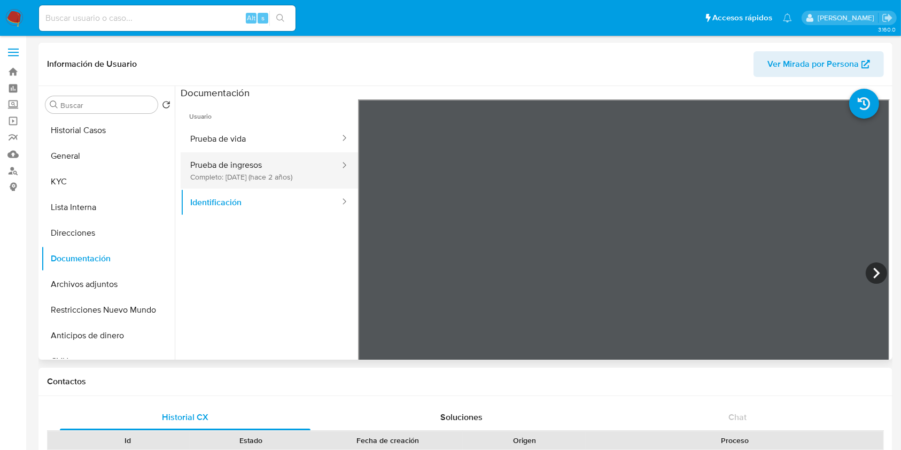
click at [272, 170] on button "Prueba de ingresos Completo: [DATE] (hace 2 años)" at bounding box center [261, 170] width 160 height 36
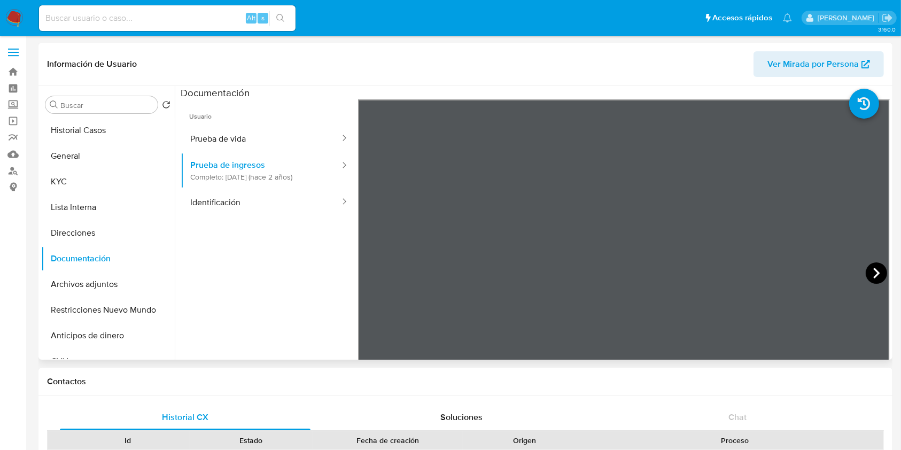
click at [872, 269] on icon at bounding box center [876, 272] width 21 height 21
